Goal: Task Accomplishment & Management: Complete application form

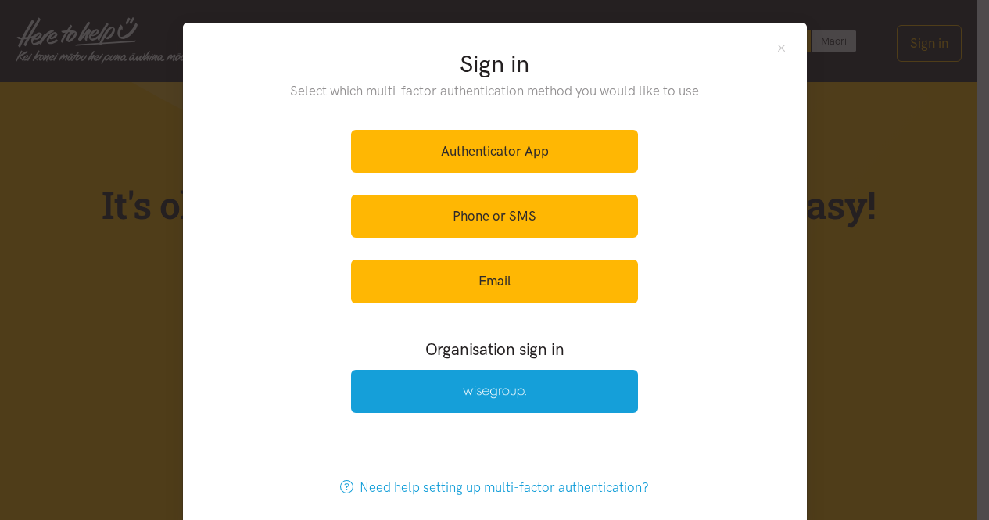
click at [490, 381] on link at bounding box center [494, 391] width 287 height 43
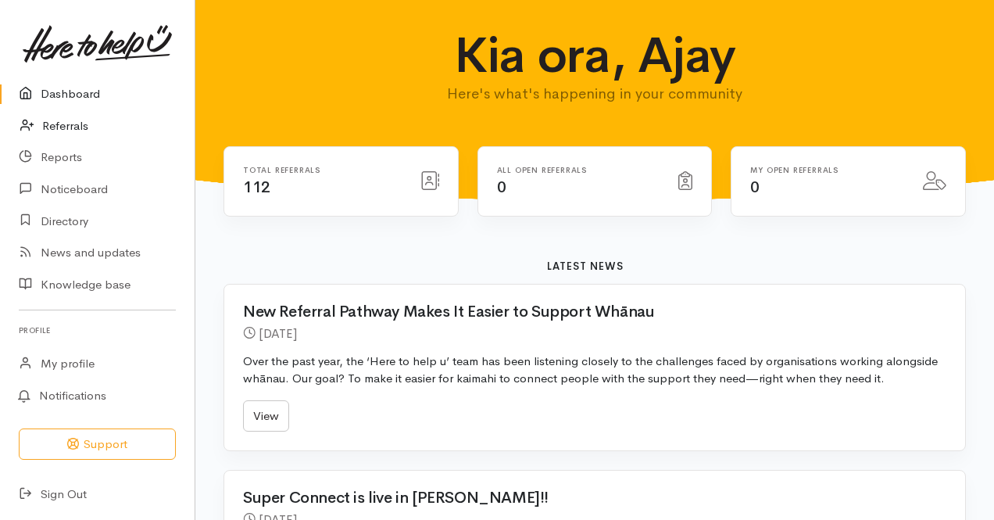
click at [43, 120] on link "Referrals" at bounding box center [97, 126] width 195 height 32
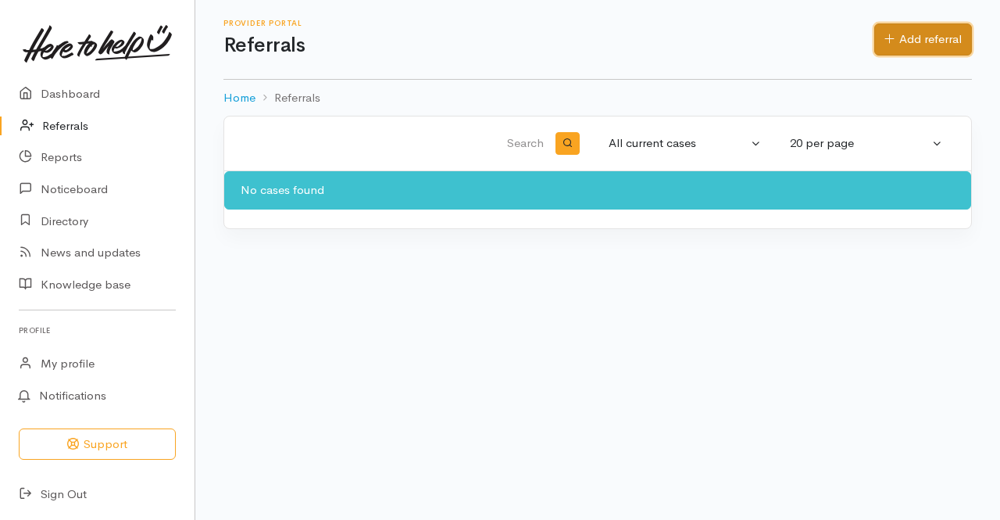
click at [920, 34] on link "Add referral" at bounding box center [923, 39] width 98 height 32
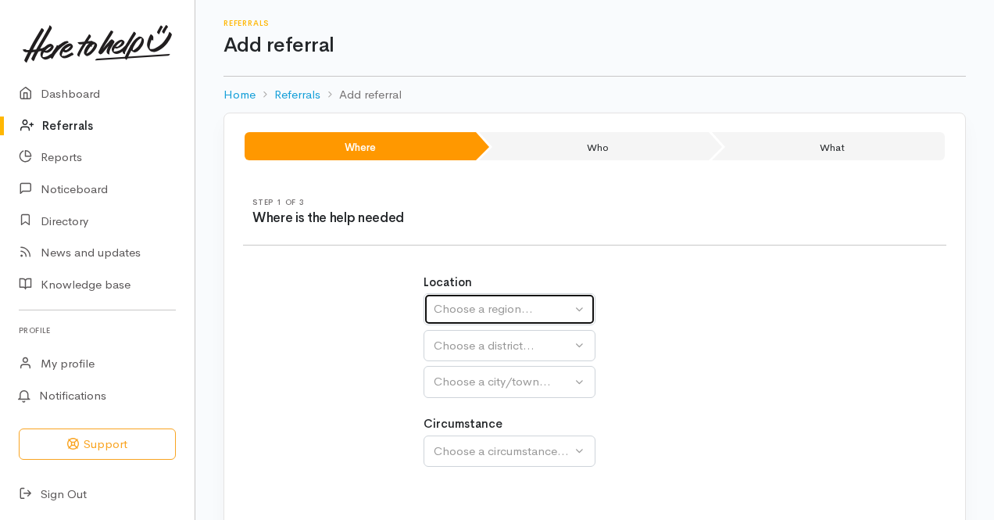
click at [494, 295] on button "Choose a region..." at bounding box center [510, 309] width 172 height 32
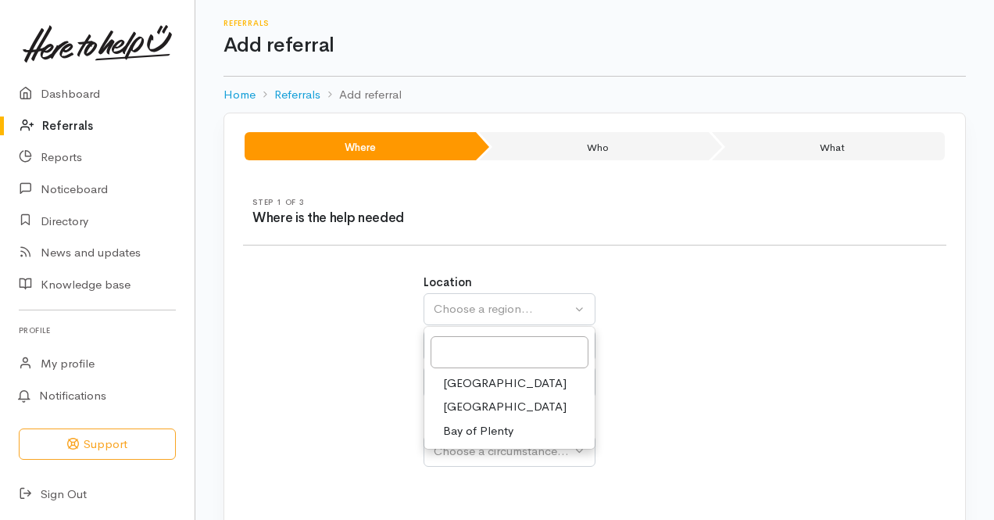
click at [495, 412] on link "[GEOGRAPHIC_DATA]" at bounding box center [509, 407] width 170 height 24
select select "3"
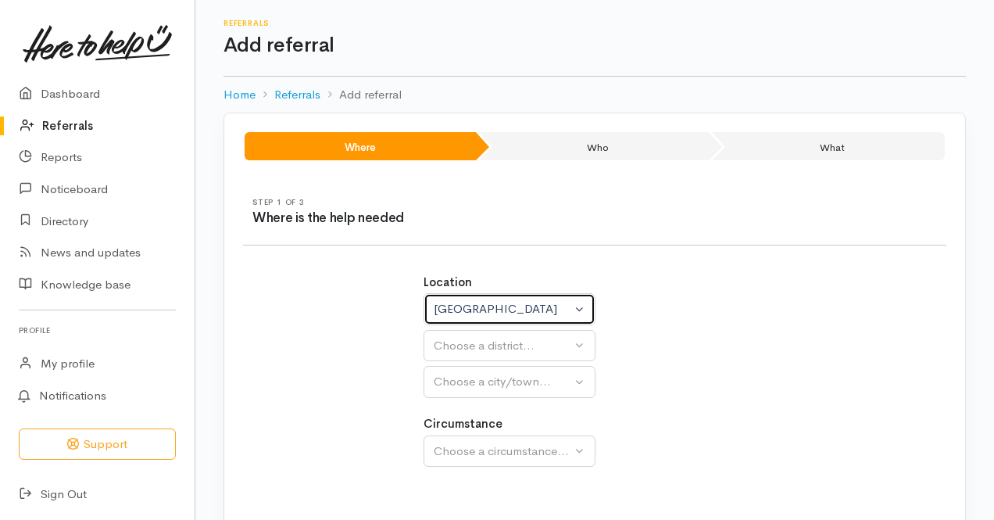
select select
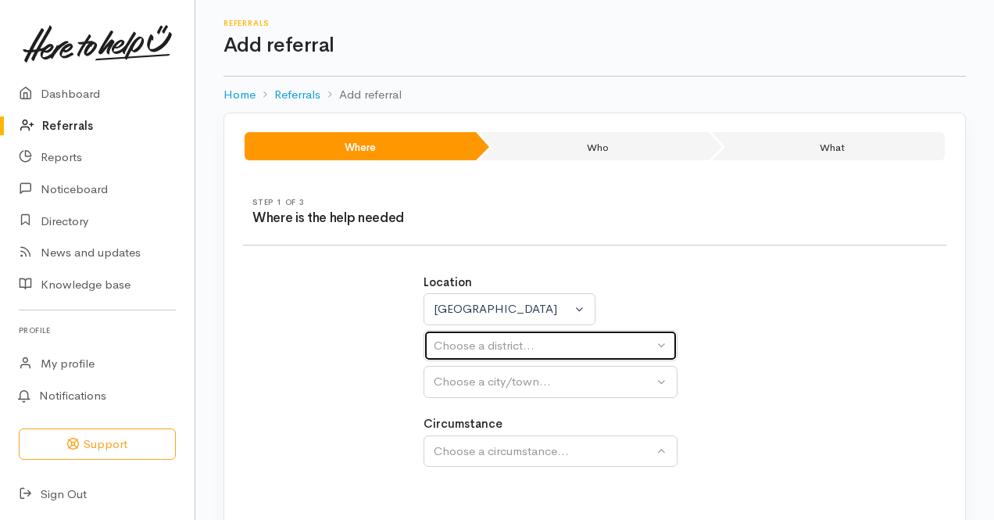
click at [506, 349] on div "Choose a district..." at bounding box center [544, 346] width 220 height 18
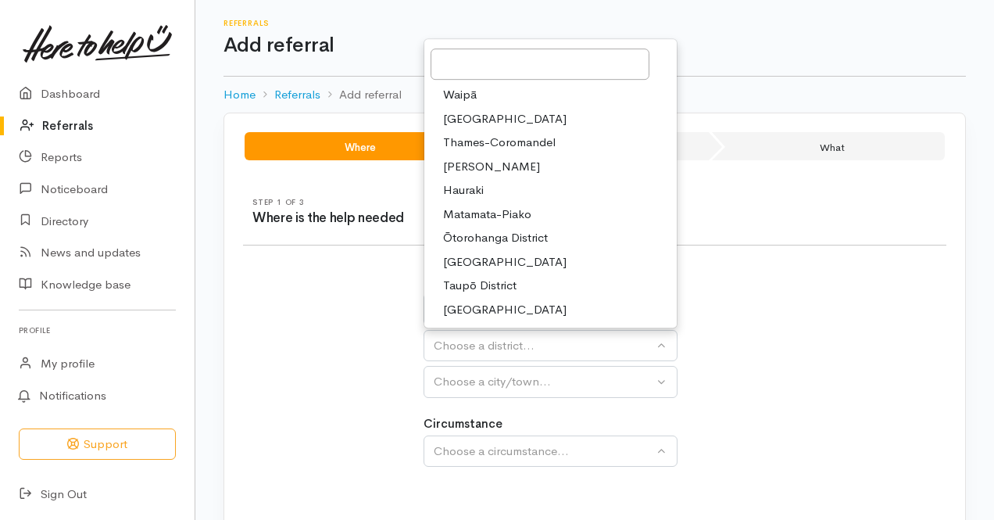
click at [513, 160] on link "[PERSON_NAME]" at bounding box center [550, 167] width 252 height 24
select select "4"
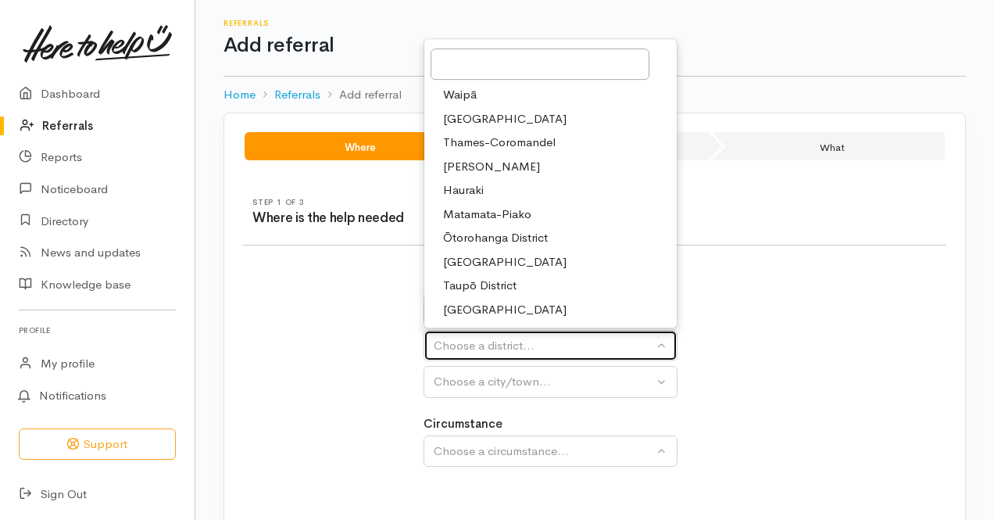
select select
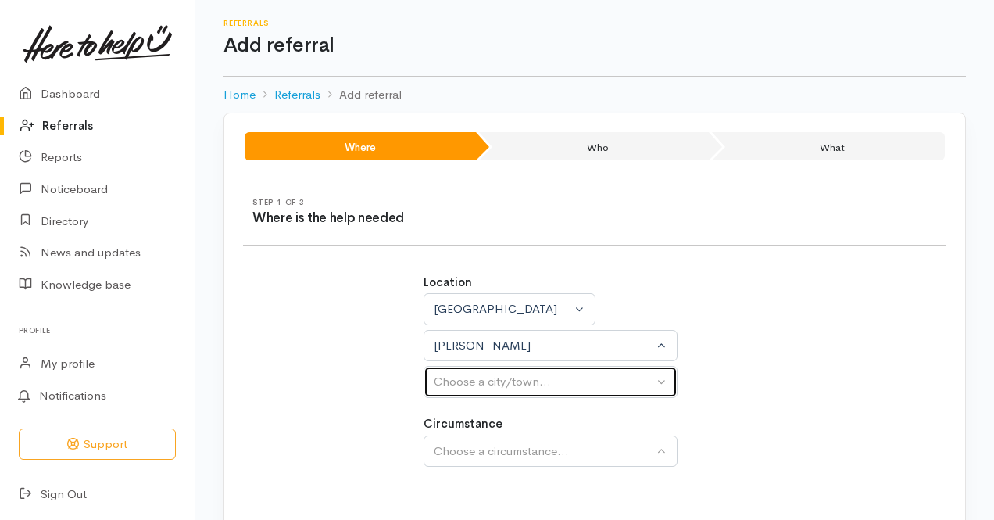
click at [517, 380] on div "Choose a city/town..." at bounding box center [544, 382] width 220 height 18
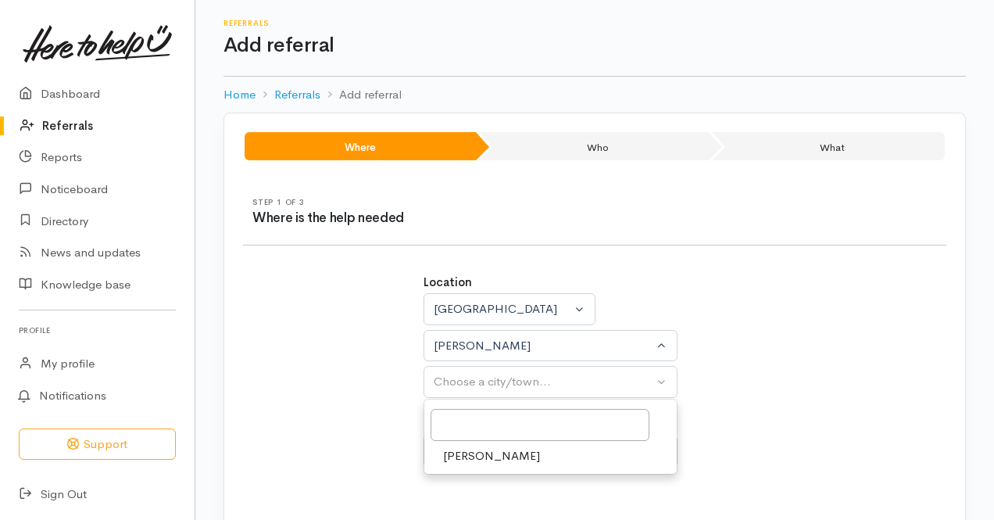
click at [494, 463] on link "[PERSON_NAME]" at bounding box center [550, 456] width 252 height 24
select select "1"
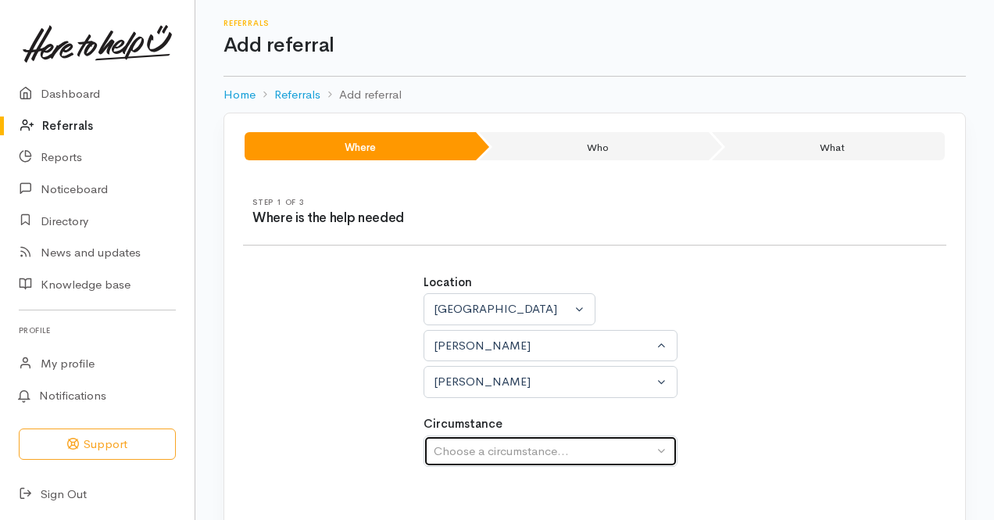
click at [502, 445] on div "Choose a circumstance..." at bounding box center [544, 451] width 220 height 18
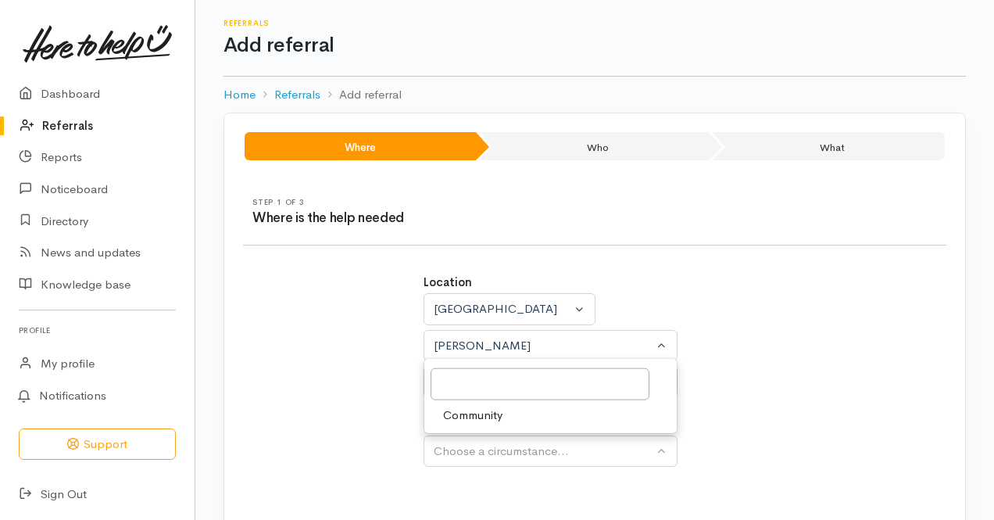
click at [497, 417] on span "Community" at bounding box center [472, 415] width 59 height 18
select select "2"
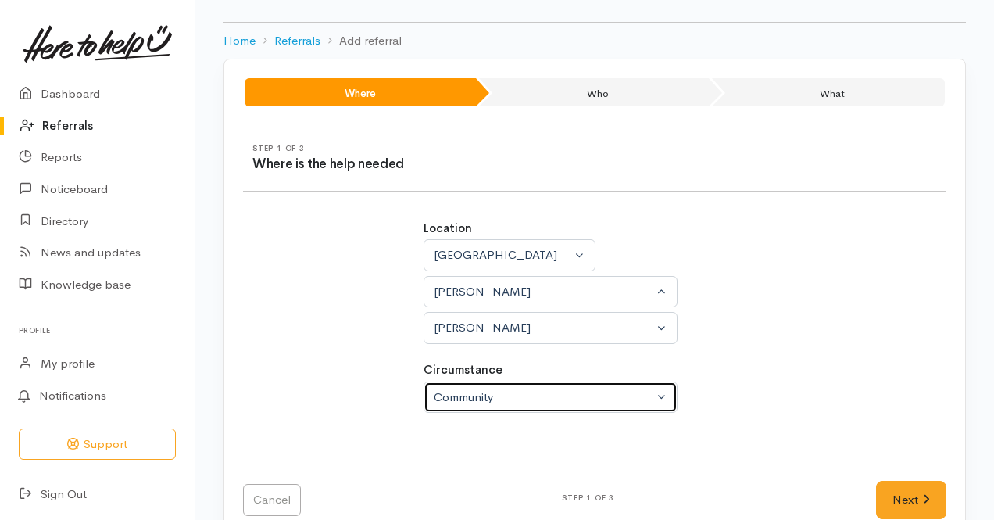
scroll to position [81, 0]
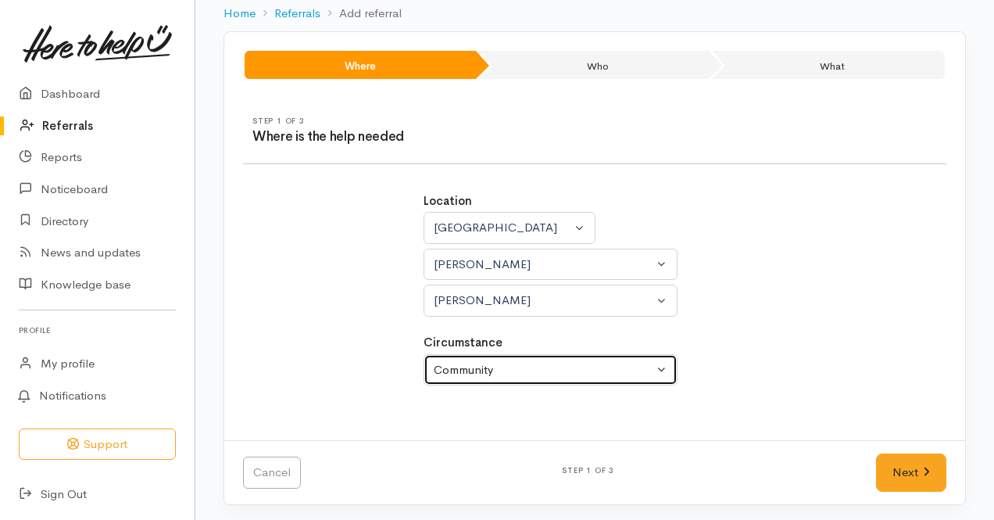
click at [574, 371] on div "Community" at bounding box center [544, 370] width 220 height 18
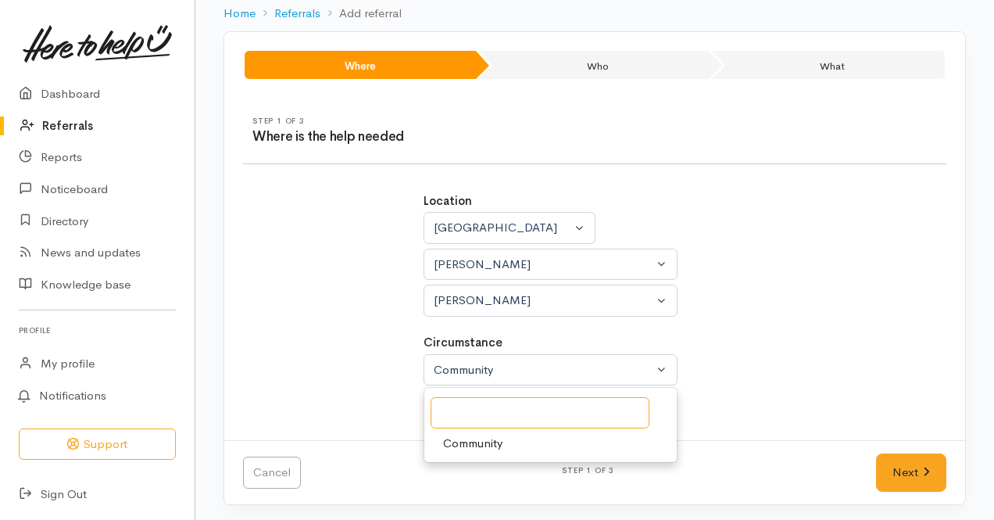
type input "f"
type input "Food shortage"
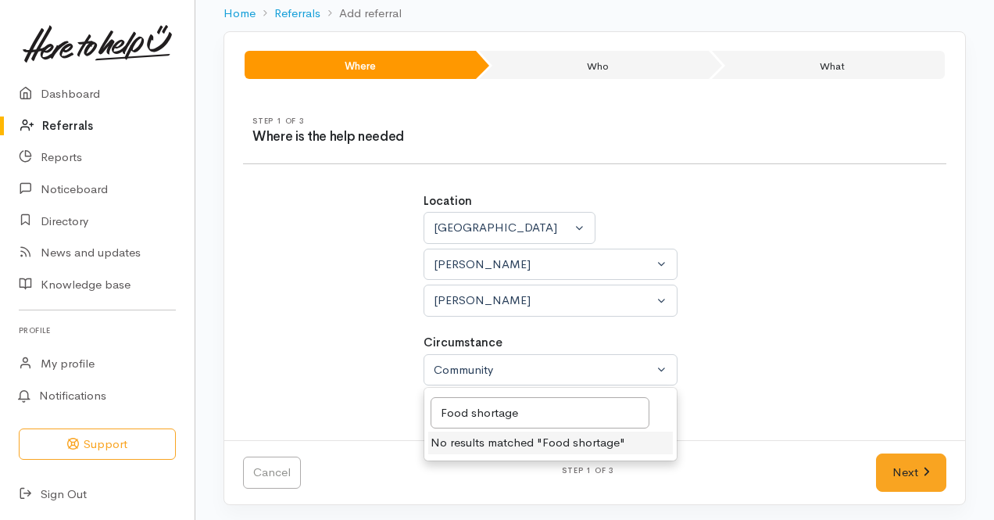
click at [761, 370] on div "Circumstance Community Community Food shortage No results matched "Food shortag…" at bounding box center [595, 360] width 342 height 52
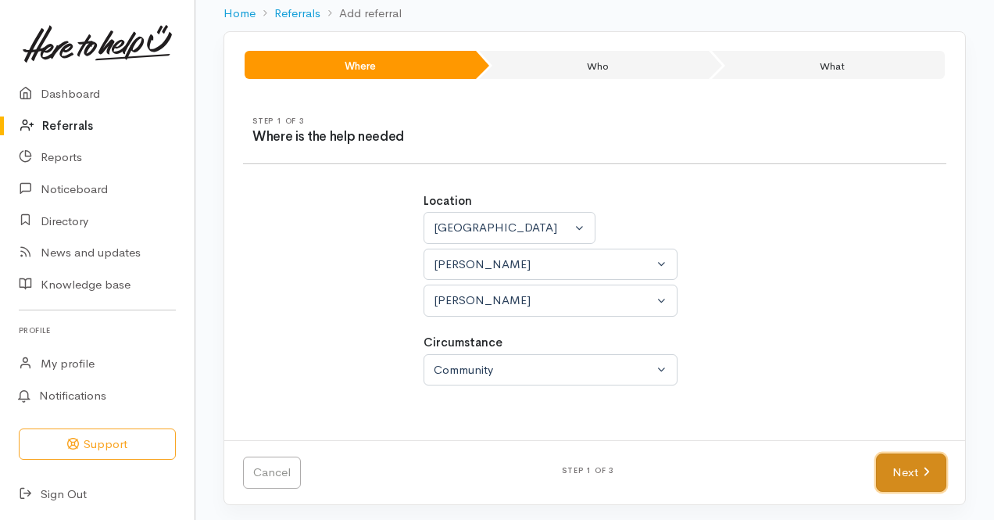
click at [885, 475] on link "Next" at bounding box center [911, 472] width 70 height 38
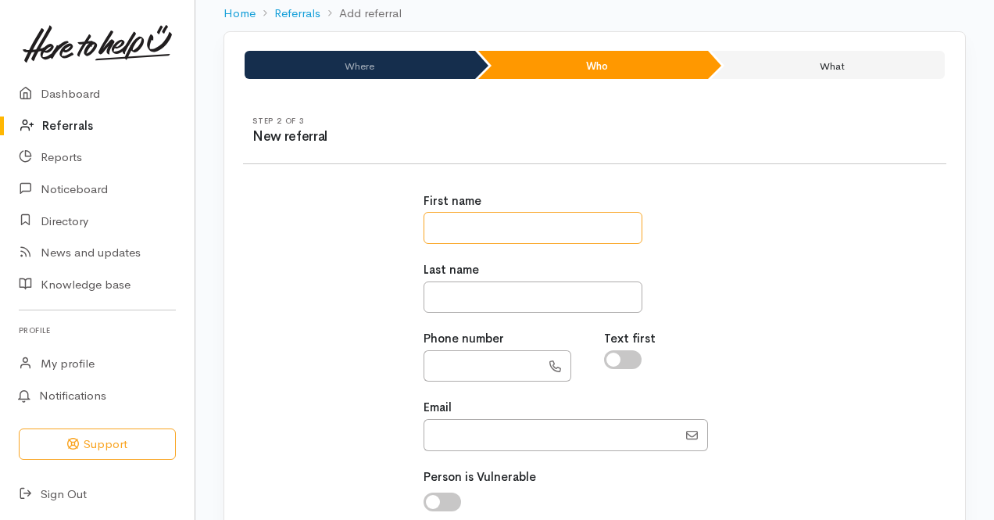
click at [455, 222] on input "text" at bounding box center [533, 228] width 219 height 32
type input "******"
click at [511, 303] on input "text" at bounding box center [533, 297] width 219 height 32
type input "********"
click at [463, 357] on input "text" at bounding box center [482, 366] width 117 height 32
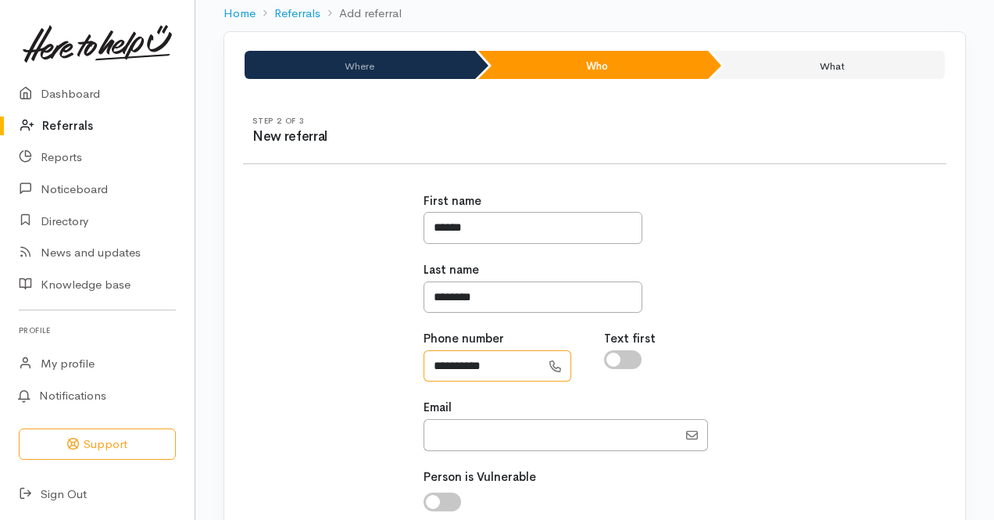
type input "**********"
click at [613, 434] on input "Email" at bounding box center [551, 435] width 254 height 32
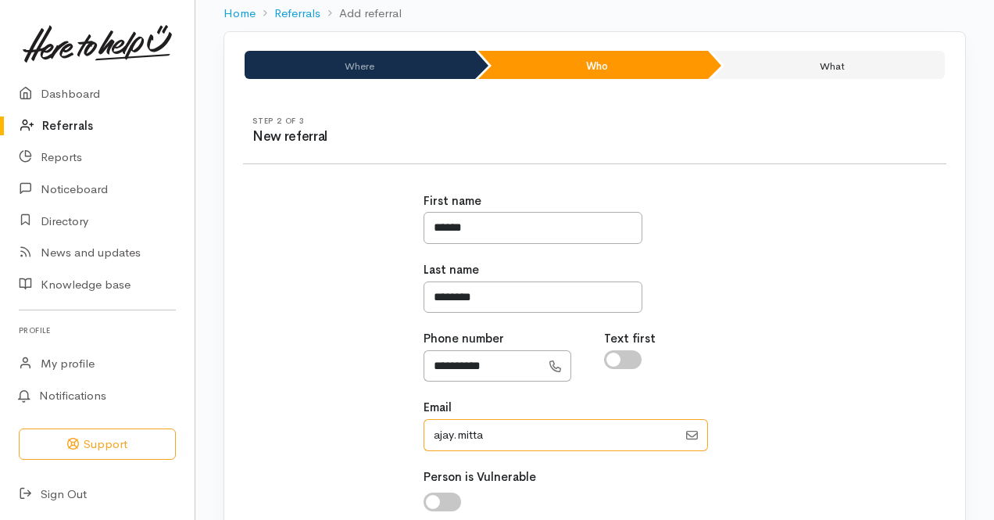
type input "Ajay.Mittal@linkpeople.co.nz"
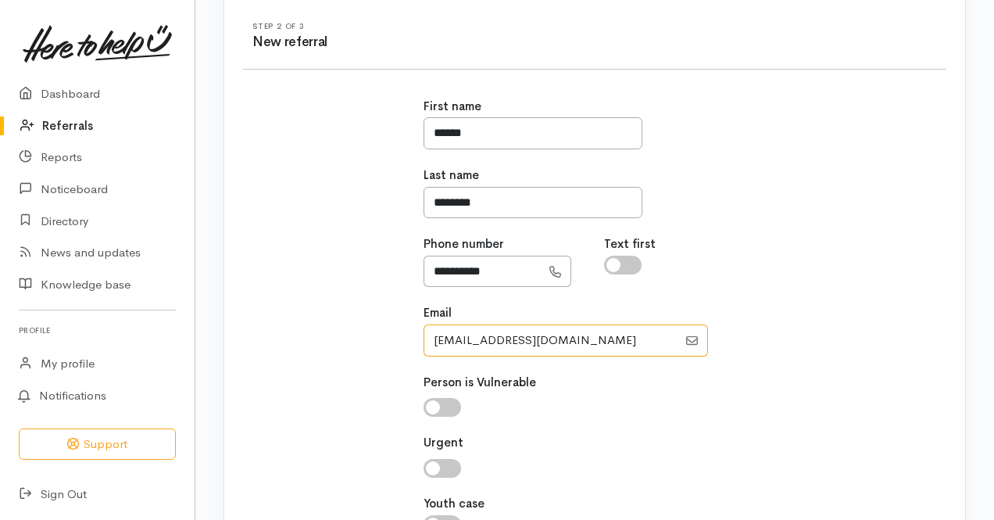
scroll to position [316, 0]
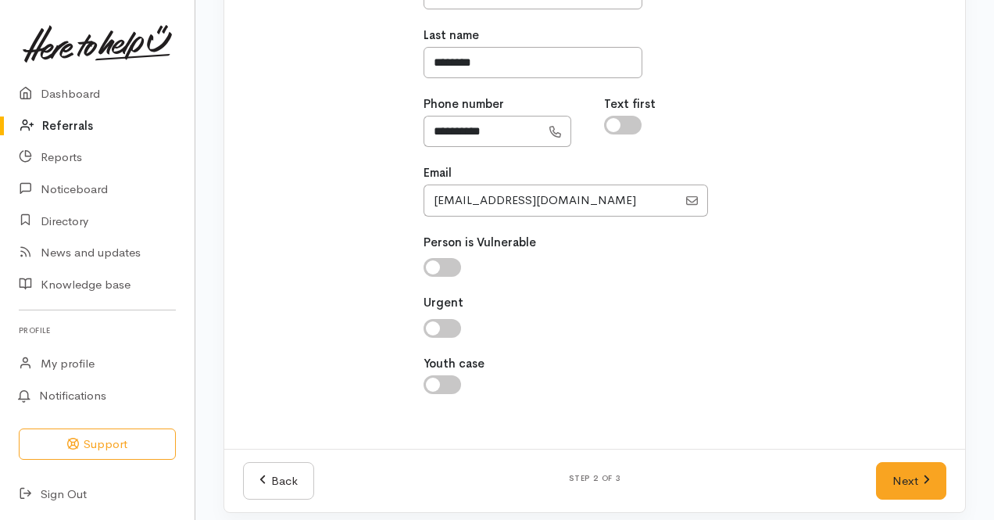
click at [456, 271] on input "checkbox" at bounding box center [443, 267] width 38 height 19
checkbox input "true"
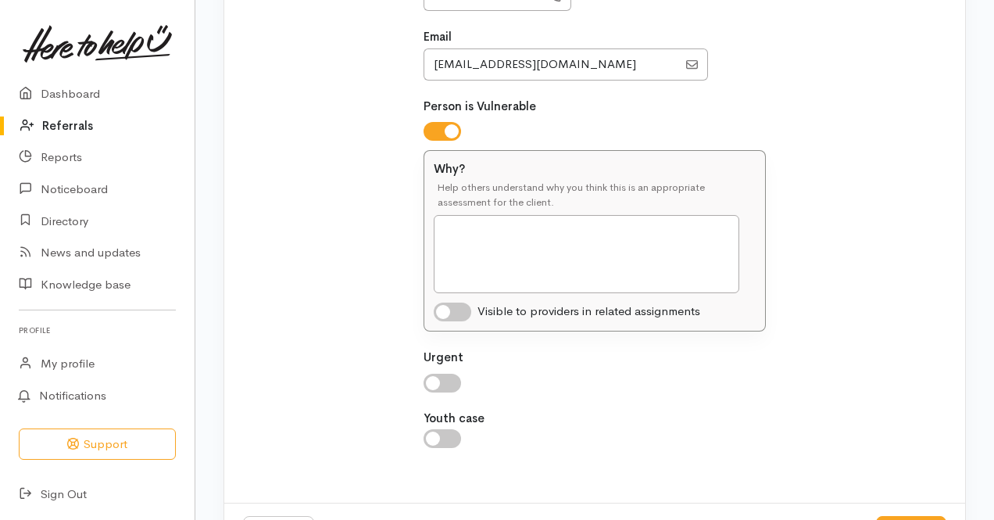
scroll to position [472, 0]
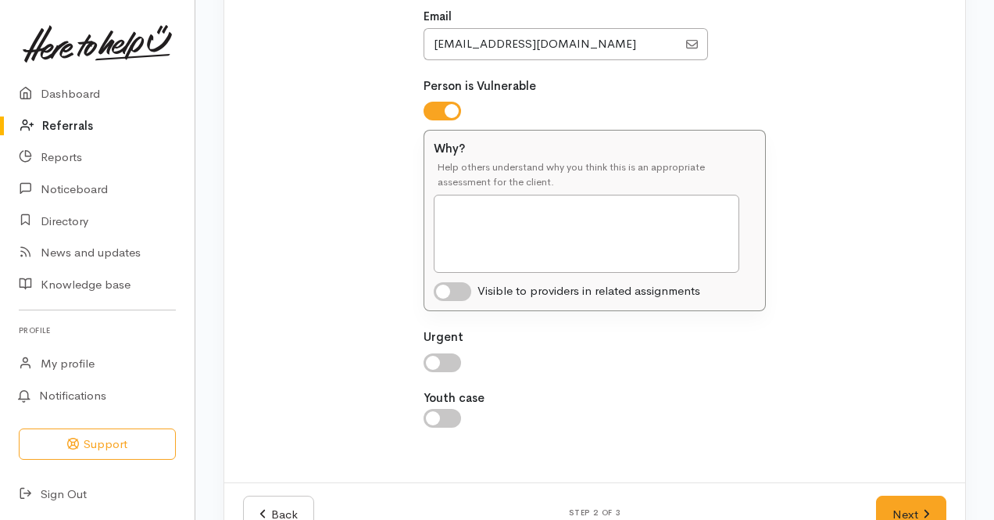
click at [449, 359] on input "checkbox" at bounding box center [443, 362] width 38 height 19
checkbox input "true"
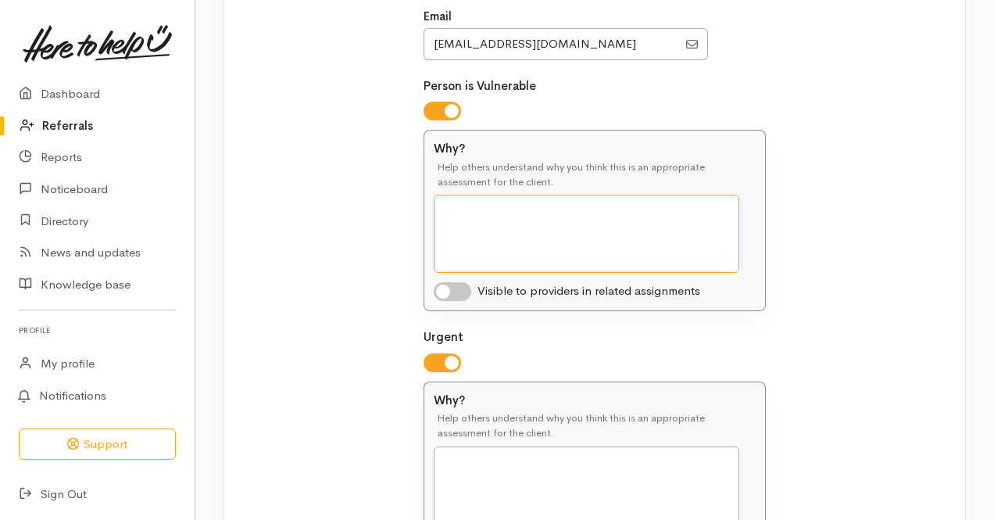
click at [506, 220] on textarea "Why?" at bounding box center [587, 234] width 306 height 78
click at [432, 102] on input "checkbox" at bounding box center [443, 111] width 38 height 19
checkbox input "false"
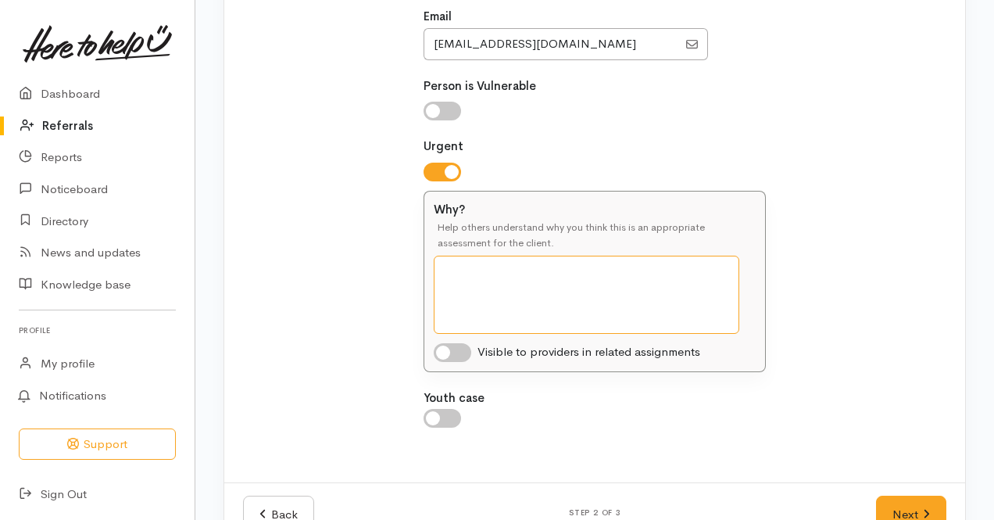
click at [467, 270] on textarea "Why?" at bounding box center [587, 295] width 306 height 78
drag, startPoint x: 504, startPoint y: 269, endPoint x: 465, endPoint y: 269, distance: 39.1
click at [465, 269] on textarea "The person does not have" at bounding box center [587, 295] width 306 height 78
click at [494, 285] on textarea "Damin is struggling with food shortage and does not have" at bounding box center [587, 295] width 306 height 78
click at [525, 293] on textarea "Damin is struggling with food shortages and does not have" at bounding box center [587, 295] width 306 height 78
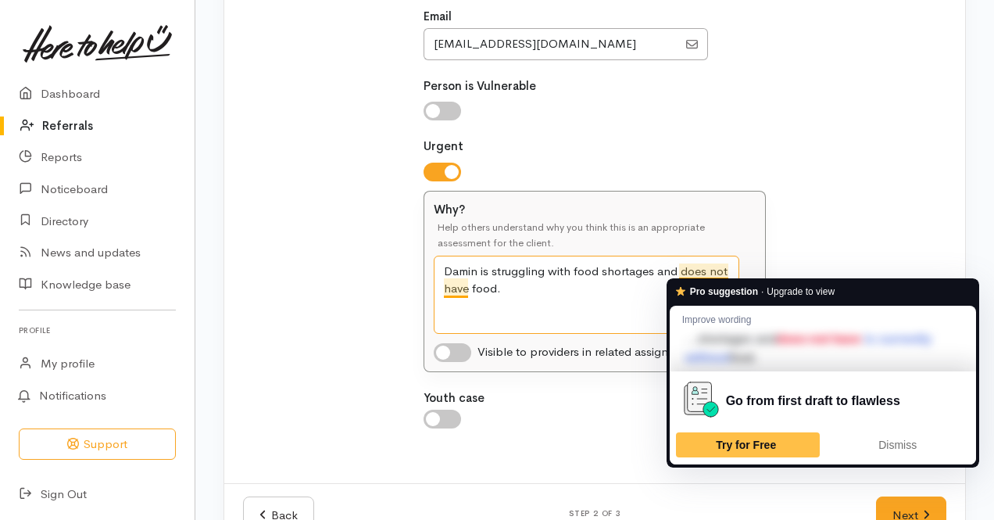
drag, startPoint x: 923, startPoint y: 462, endPoint x: 921, endPoint y: 453, distance: 8.7
click at [924, 462] on div "Go from first draft to flawless Try for Free Dismiss" at bounding box center [823, 417] width 306 height 92
click at [920, 450] on div "Dismiss" at bounding box center [898, 444] width 130 height 25
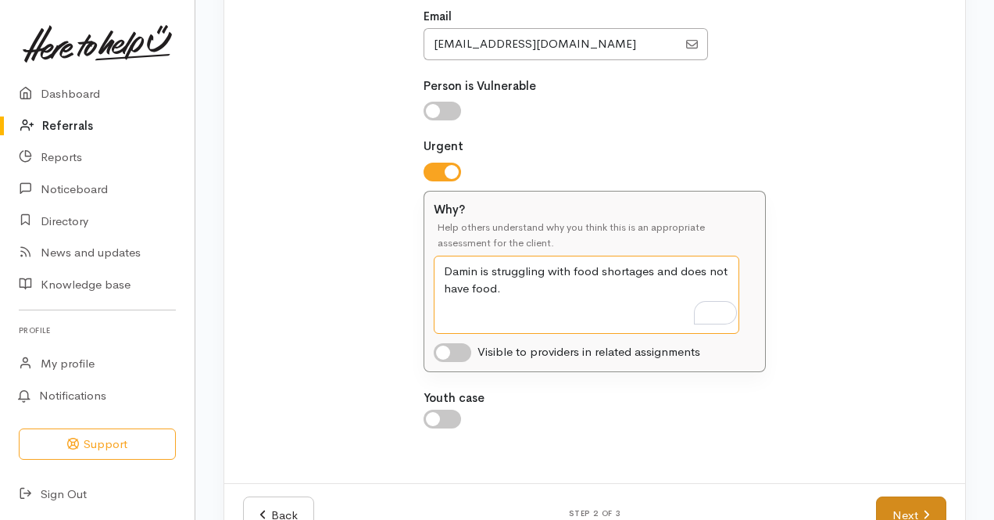
type textarea "Damin is struggling with food shortages and does not have food."
click at [897, 507] on link "Next" at bounding box center [911, 515] width 70 height 38
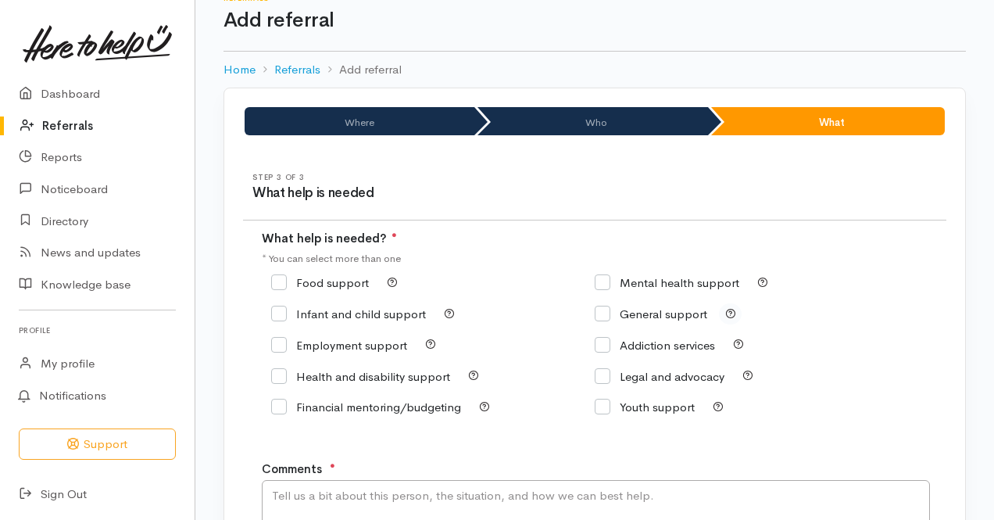
scroll to position [0, 0]
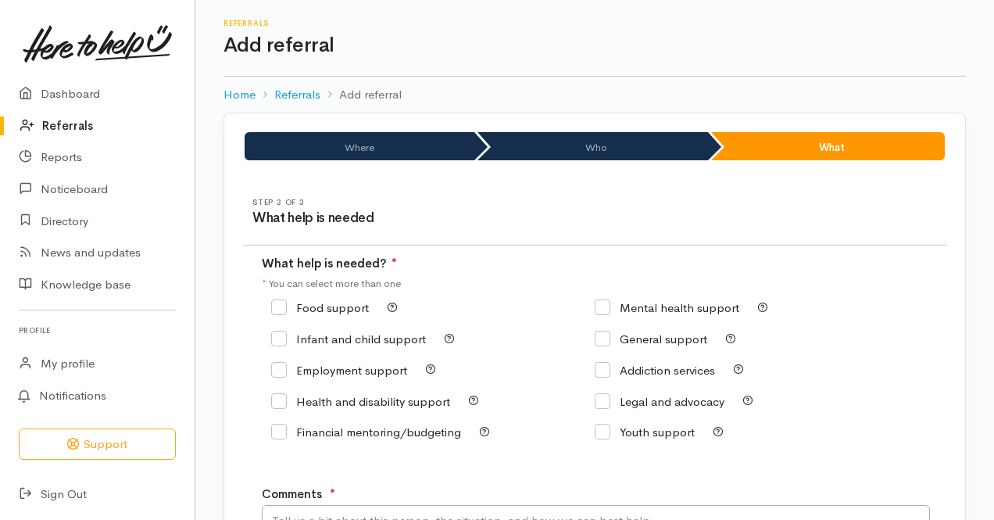
click at [277, 309] on input "Food support" at bounding box center [320, 308] width 98 height 12
checkbox input "true"
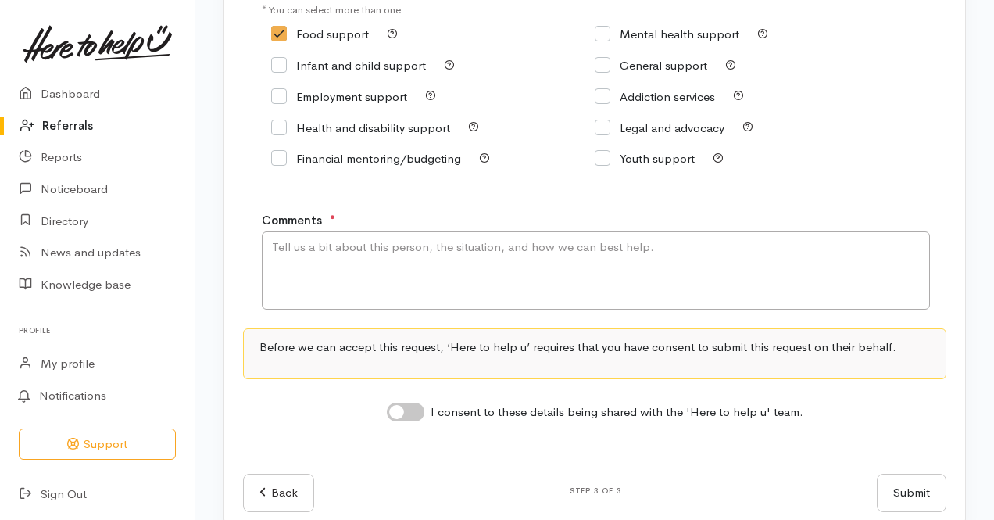
scroll to position [296, 0]
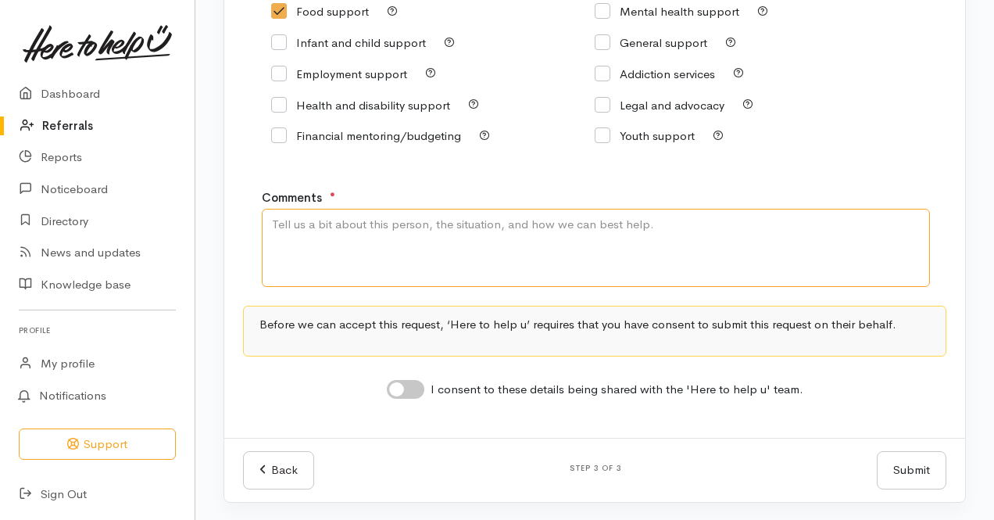
click at [399, 231] on textarea "Comments" at bounding box center [596, 248] width 668 height 78
click at [399, 230] on textarea "Please ring Damian" at bounding box center [596, 248] width 668 height 78
click at [710, 230] on textarea "Please ring Damian to arrange the pick up. Damian lives in social housing and" at bounding box center [596, 248] width 668 height 78
click at [696, 227] on textarea "Please call Damian to arrange the pickup. Damian lives in social housing and" at bounding box center [596, 248] width 668 height 78
type textarea "Please call Damian to arrange the pickup. Damian lives in social housing and"
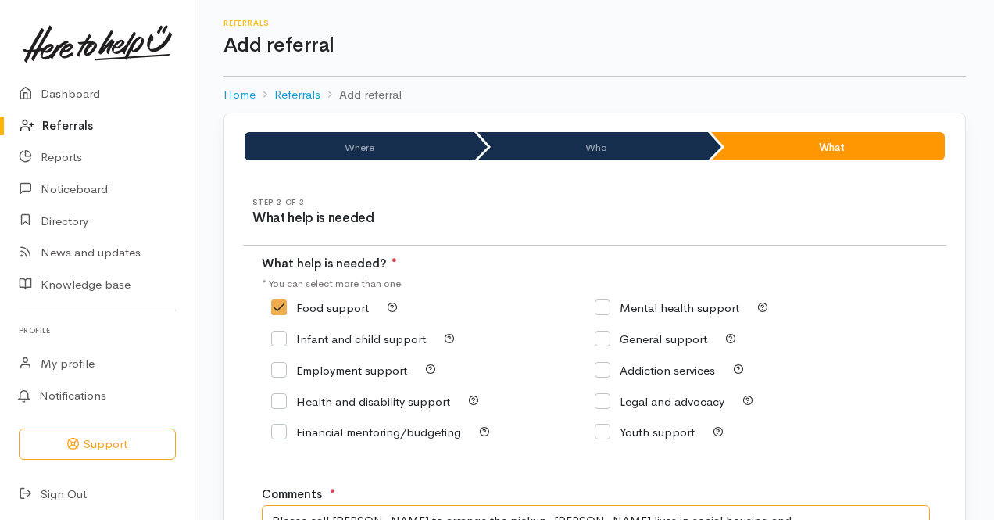
scroll to position [296, 0]
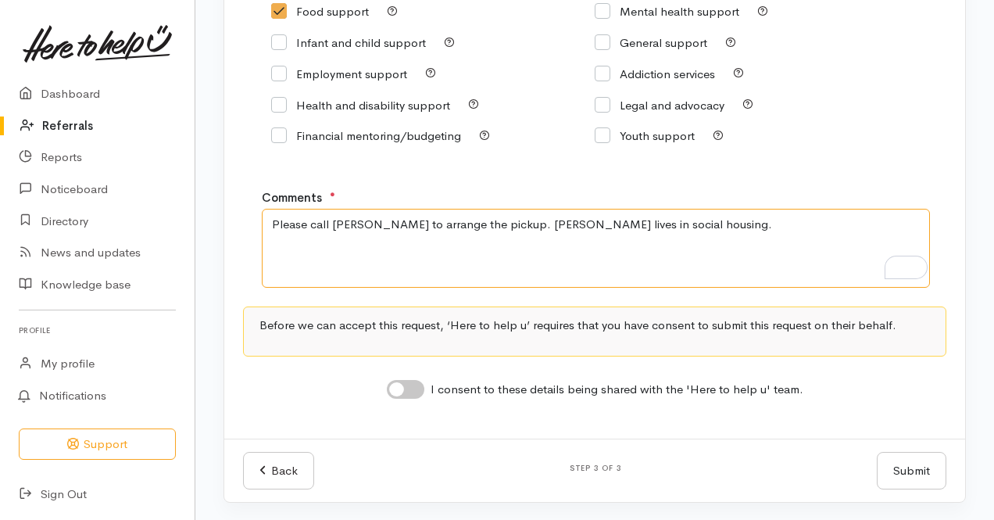
type textarea "Please call [PERSON_NAME] to arrange the pickup. [PERSON_NAME] lives in social …"
click at [413, 392] on input "I consent to these details being shared with the 'Here to help u' team." at bounding box center [406, 389] width 38 height 19
checkbox input "true"
click at [918, 469] on button "Submit" at bounding box center [912, 471] width 70 height 38
